Goal: Transaction & Acquisition: Purchase product/service

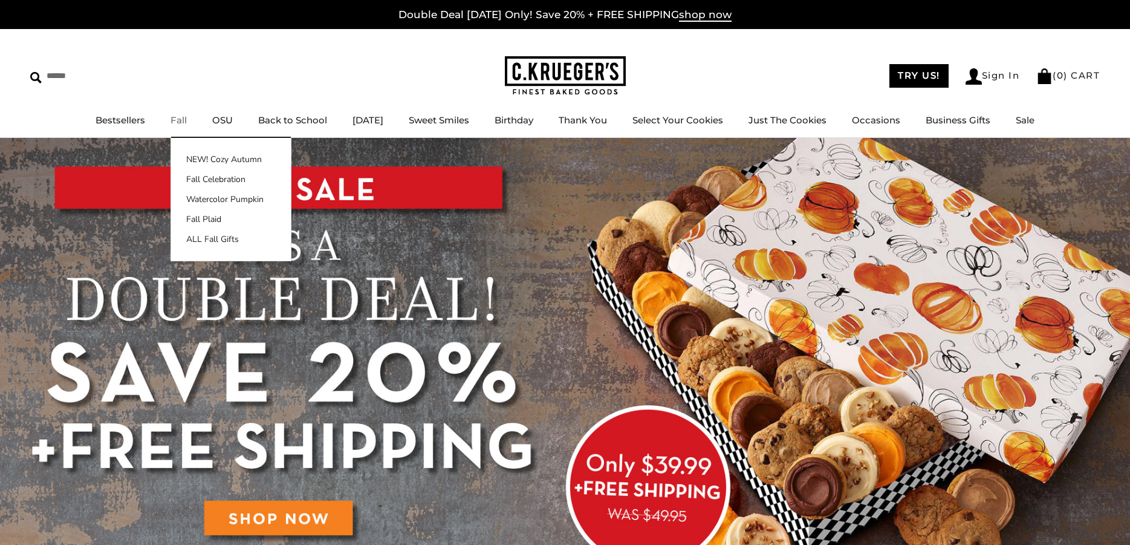
click at [170, 117] on link "Fall" at bounding box center [178, 119] width 16 height 11
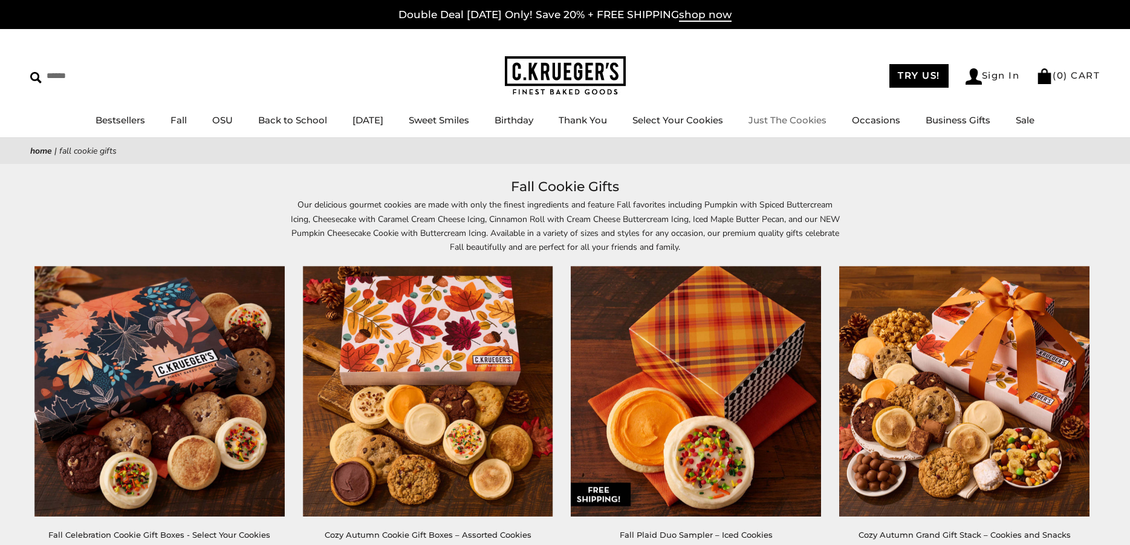
click at [790, 124] on link "Just The Cookies" at bounding box center [787, 119] width 78 height 11
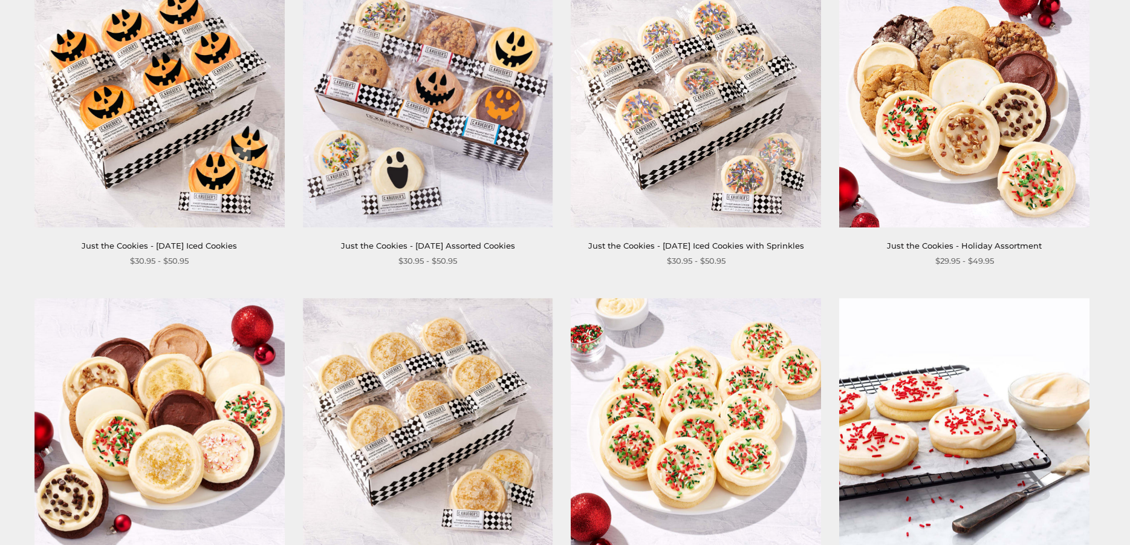
scroll to position [1813, 0]
